Goal: Task Accomplishment & Management: Manage account settings

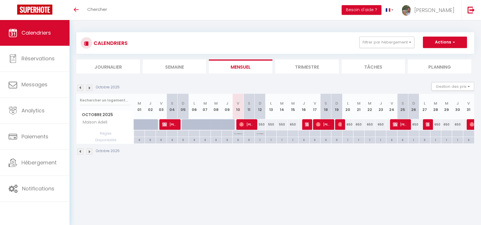
click at [288, 61] on li "Trimestre" at bounding box center [307, 67] width 64 height 14
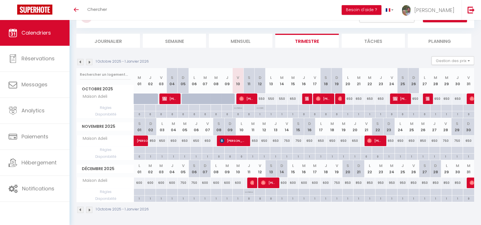
scroll to position [56, 0]
click at [370, 136] on span "[PERSON_NAME]" at bounding box center [374, 140] width 15 height 11
select select "OK"
select select "0"
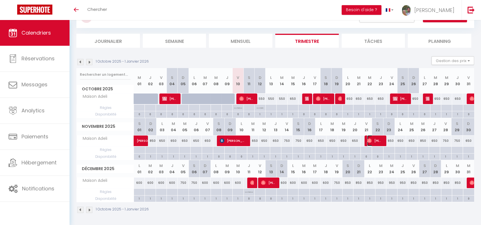
select select "0"
select select "1"
select select
select select "23881"
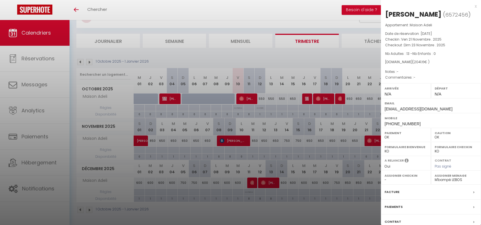
click at [339, 156] on div at bounding box center [240, 112] width 481 height 225
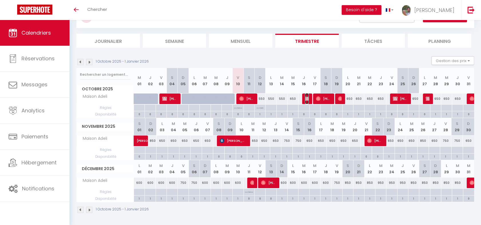
click at [305, 98] on img at bounding box center [307, 98] width 5 height 5
select select "KO"
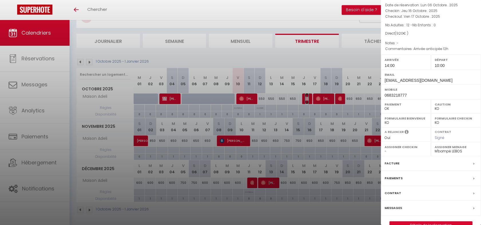
scroll to position [41, 0]
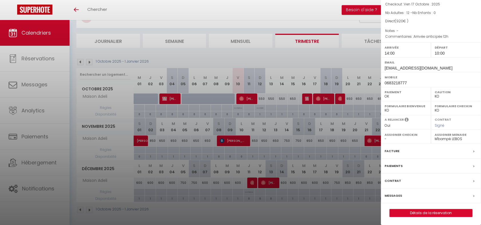
click at [400, 198] on label "Messages" at bounding box center [392, 196] width 17 height 6
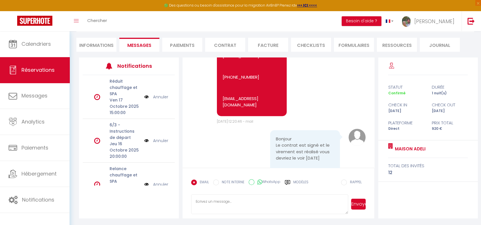
scroll to position [1054, 0]
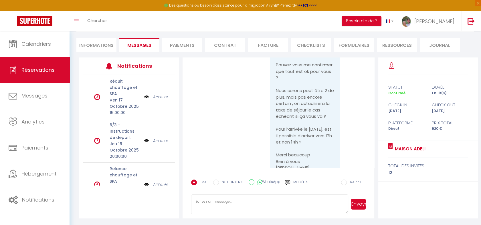
click at [190, 43] on li "Paiements" at bounding box center [182, 45] width 40 height 14
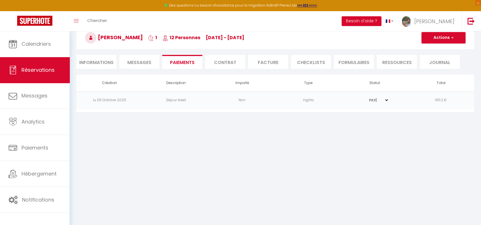
scroll to position [31, 0]
click at [227, 60] on li "Contrat" at bounding box center [225, 62] width 40 height 14
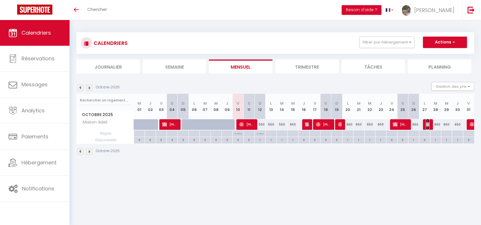
click at [428, 128] on span "[PERSON_NAME] AMS NORMANDIE PICARDIE" at bounding box center [428, 124] width 4 height 11
select select "KO"
select select "0"
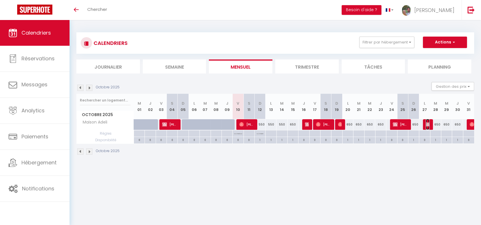
select select "1"
select select
select select "23881"
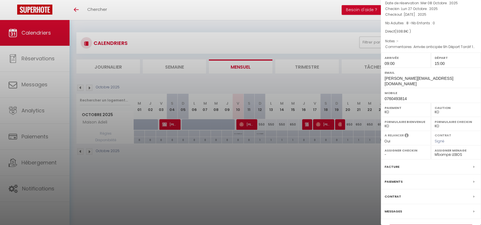
scroll to position [59, 0]
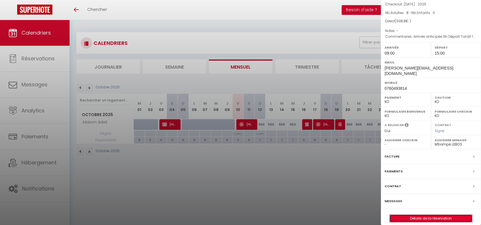
click at [404, 215] on link "Détails de la réservation" at bounding box center [431, 218] width 82 height 7
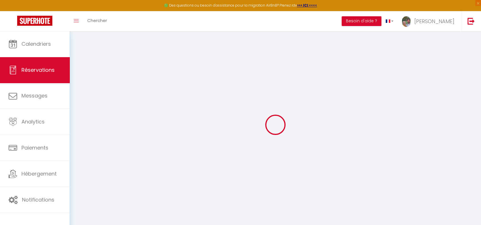
type input "Mélanie"
type input "LEBEE AMS NORMANDIE PICARDIE"
type input "m.lebee@123parebrise.fr"
type input "b.ogier@123parebrise.fr"
type input "0760493814"
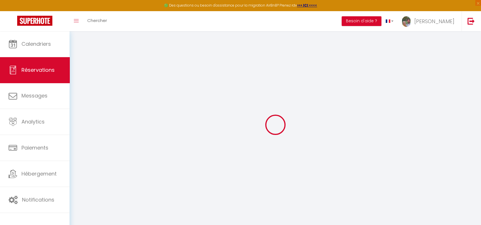
select select "FR"
select select "28476"
select select "2"
type input "Lun 27 Octobre 2025"
select select
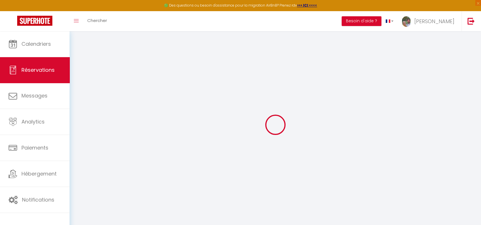
type input "Mar 28 Octobre 2025"
select select
type input "8"
select select "10"
select select
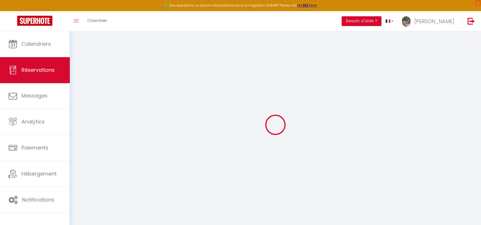
type input "918"
checkbox input "false"
type input "938.8"
type input "0"
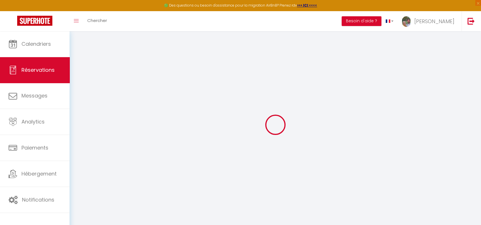
type input "0"
select select
select select "14"
checkbox input "false"
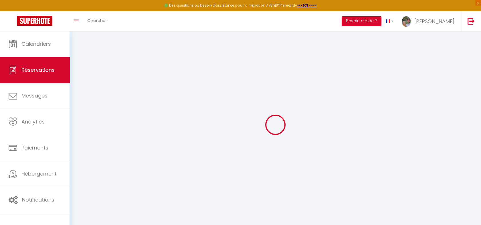
select select
checkbox input "false"
select select
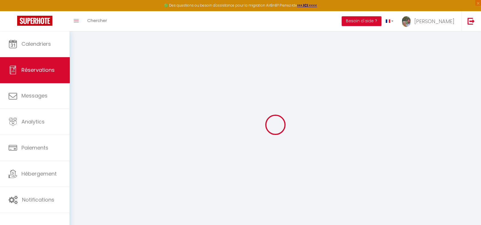
checkbox input "false"
select select
checkbox input "false"
type directement\ "Arrivée anticipée 9h Départ Tardif 15h"
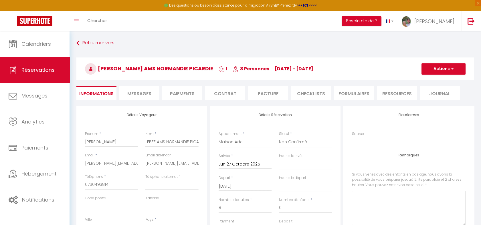
type input "20.8"
select select
checkbox input "false"
select select "09:00"
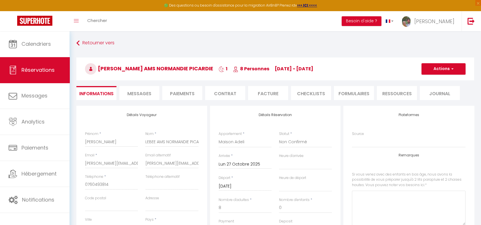
select select "15:00"
click at [154, 94] on li "Messages" at bounding box center [139, 93] width 40 height 14
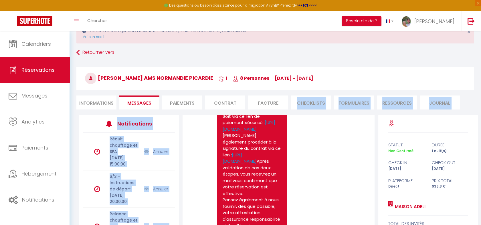
scroll to position [103, 0]
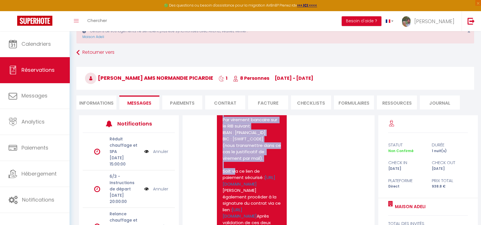
drag, startPoint x: 241, startPoint y: 195, endPoint x: 265, endPoint y: 169, distance: 35.4
click at [265, 169] on pre "Bonjour Mélanie, Votre réservation à la Maison Adeli à bien été décalée du 27/1…" at bounding box center [252, 204] width 58 height 316
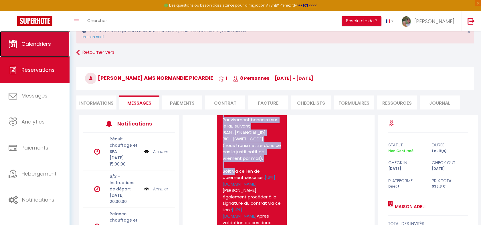
click at [63, 45] on link "Calendriers" at bounding box center [35, 44] width 70 height 26
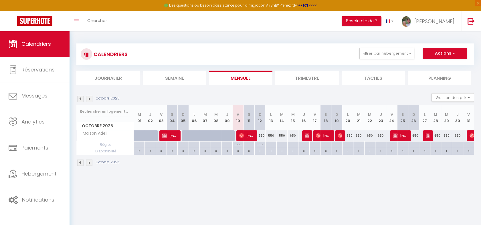
click at [89, 101] on img at bounding box center [89, 99] width 6 height 6
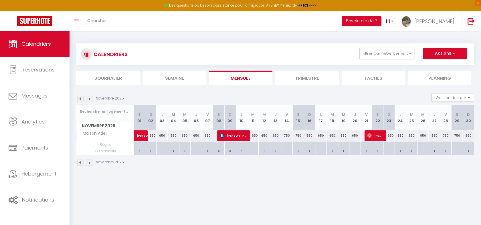
click at [89, 101] on img at bounding box center [89, 99] width 6 height 6
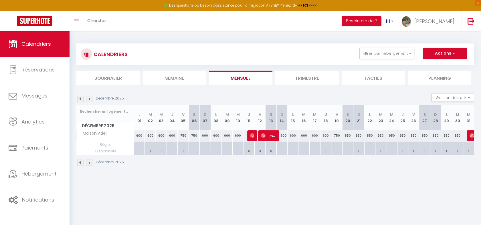
drag, startPoint x: 315, startPoint y: 75, endPoint x: 311, endPoint y: 75, distance: 3.7
click at [313, 74] on li "Trimestre" at bounding box center [307, 78] width 64 height 14
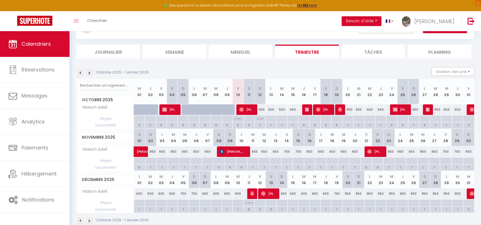
scroll to position [37, 0]
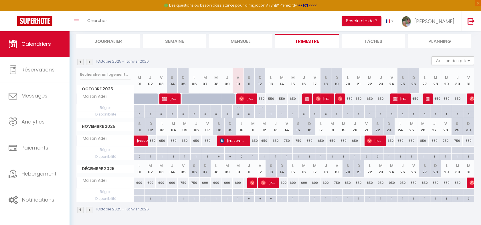
click at [89, 62] on img at bounding box center [89, 62] width 6 height 6
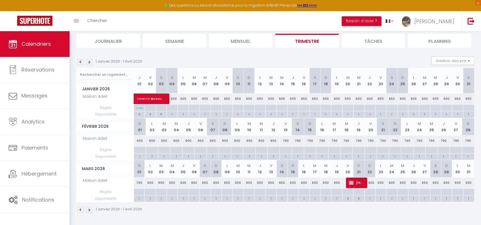
click at [79, 60] on img at bounding box center [80, 62] width 6 height 6
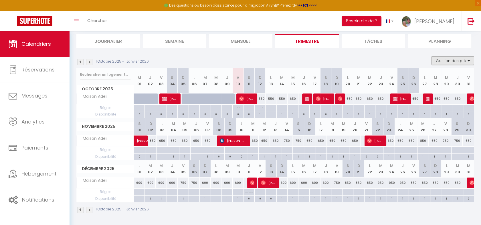
drag, startPoint x: 448, startPoint y: 59, endPoint x: 448, endPoint y: 63, distance: 3.4
click at [448, 60] on button "Gestion des prix" at bounding box center [452, 60] width 43 height 9
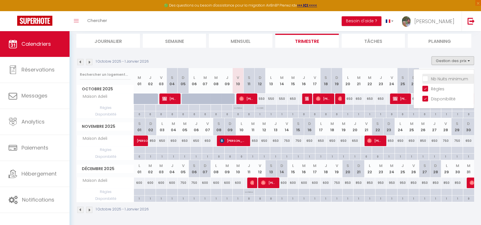
click at [440, 78] on input "Nb Nuits minimum" at bounding box center [447, 79] width 51 height 6
checkbox input "true"
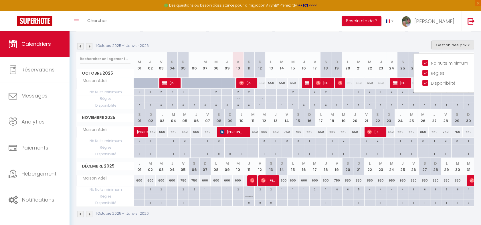
scroll to position [57, 0]
